Goal: Information Seeking & Learning: Find specific fact

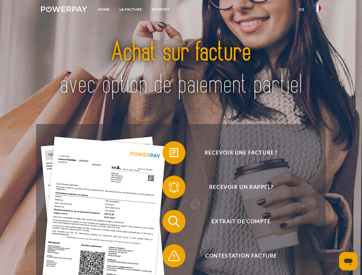
click at [64, 10] on img at bounding box center [64, 9] width 46 height 6
click at [318, 10] on img at bounding box center [317, 8] width 7 height 7
click at [302, 9] on link "CG" at bounding box center [301, 9] width 15 height 10
click at [170, 154] on span at bounding box center [165, 153] width 29 height 29
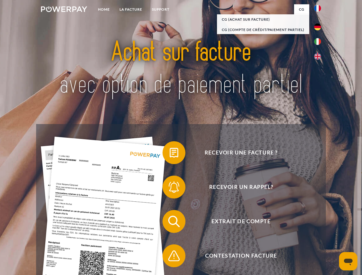
click at [170, 189] on span at bounding box center [165, 187] width 29 height 29
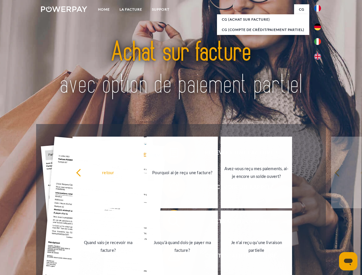
click at [170, 223] on link "Jusqu'à quand dois-je payer ma facture?" at bounding box center [182, 247] width 71 height 72
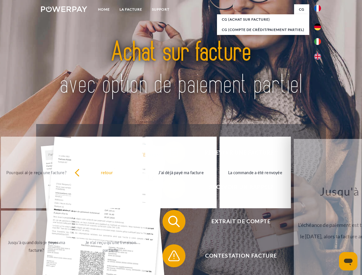
click at [170, 257] on span at bounding box center [165, 256] width 29 height 29
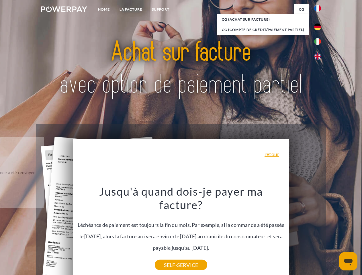
click at [349, 262] on icon "Ouvrir la fenêtre de messagerie" at bounding box center [348, 262] width 9 height 7
